Goal: Task Accomplishment & Management: Manage account settings

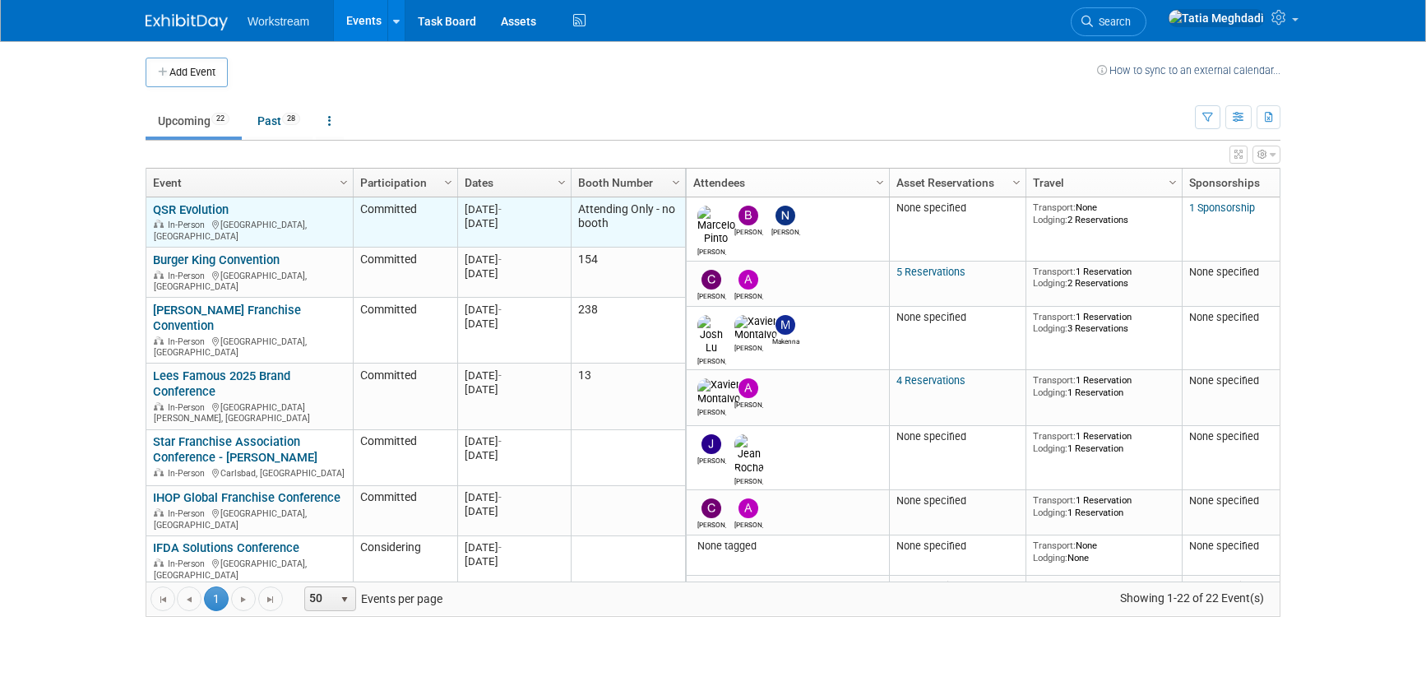
click at [187, 212] on link "QSR Evolution" at bounding box center [191, 209] width 76 height 15
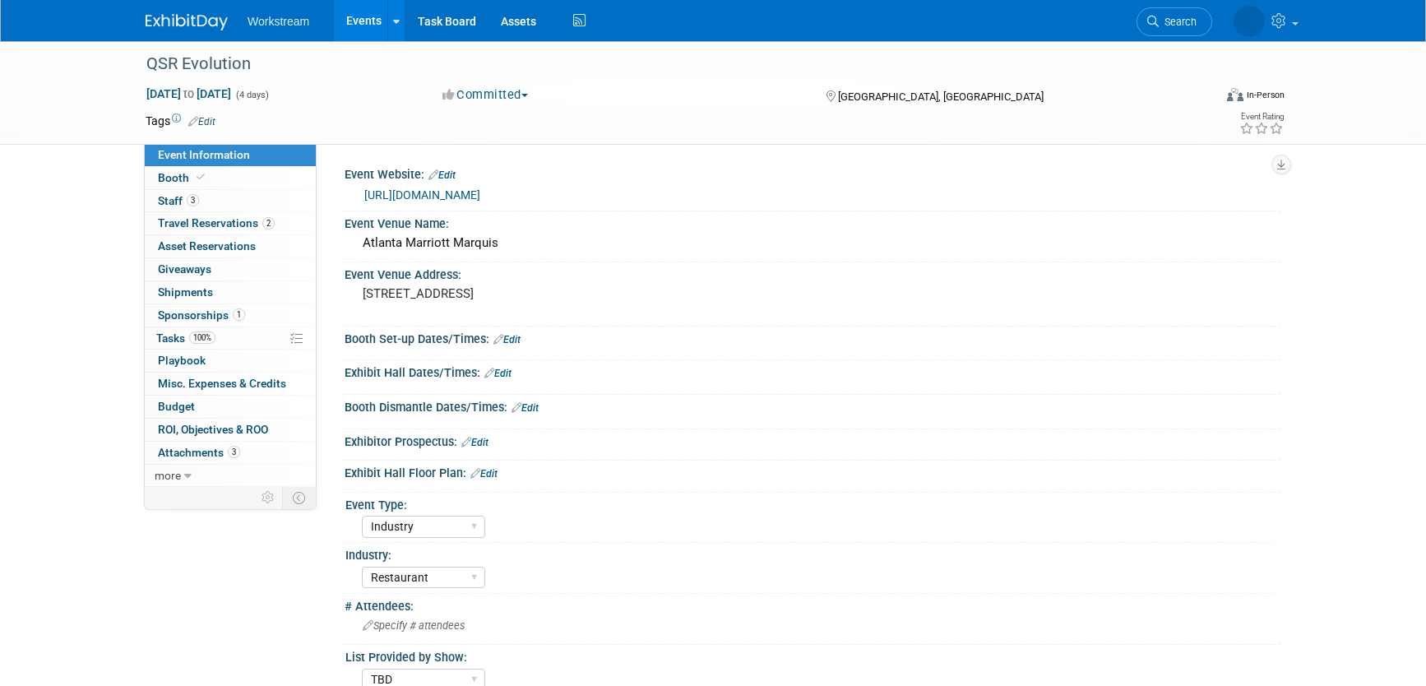
select select "Industry"
select select "Restaurant"
select select "TBD"
select select "[PERSON_NAME]"
click at [171, 202] on span "Staff 3" at bounding box center [178, 200] width 41 height 13
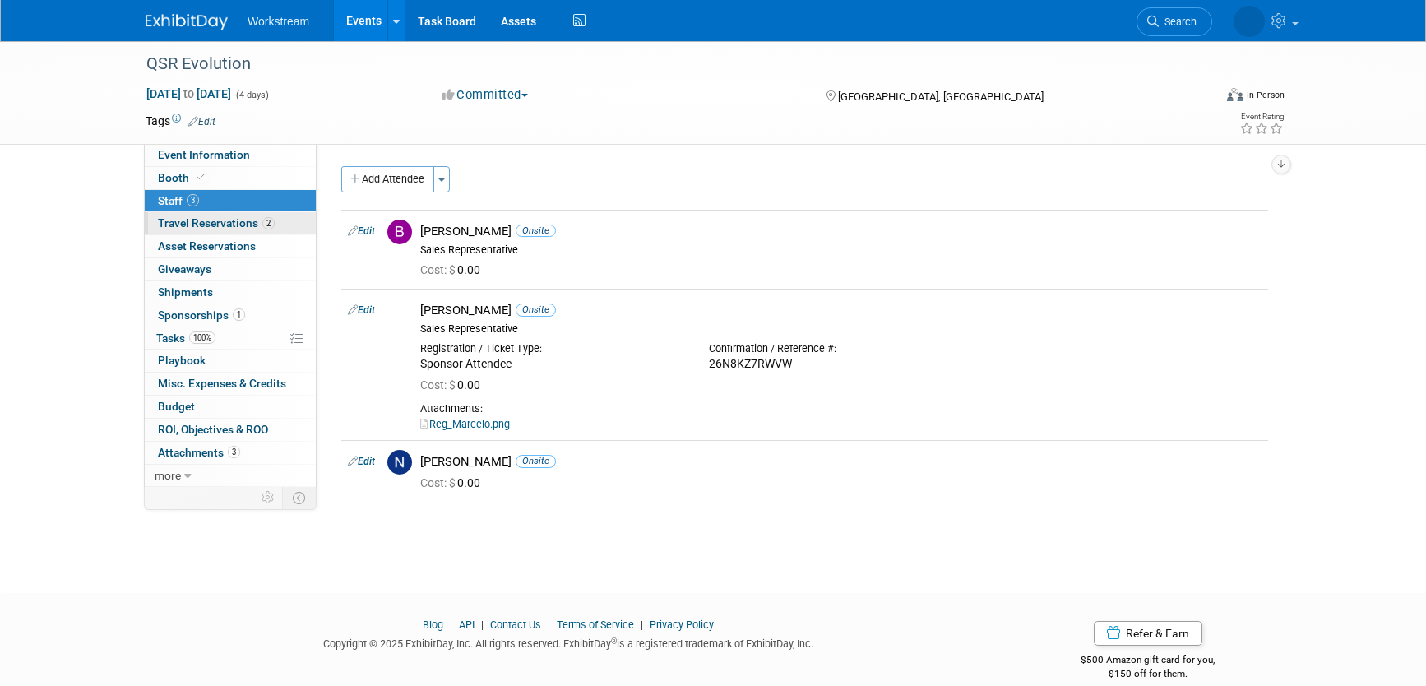
click at [177, 221] on span "Travel Reservations 2" at bounding box center [216, 222] width 117 height 13
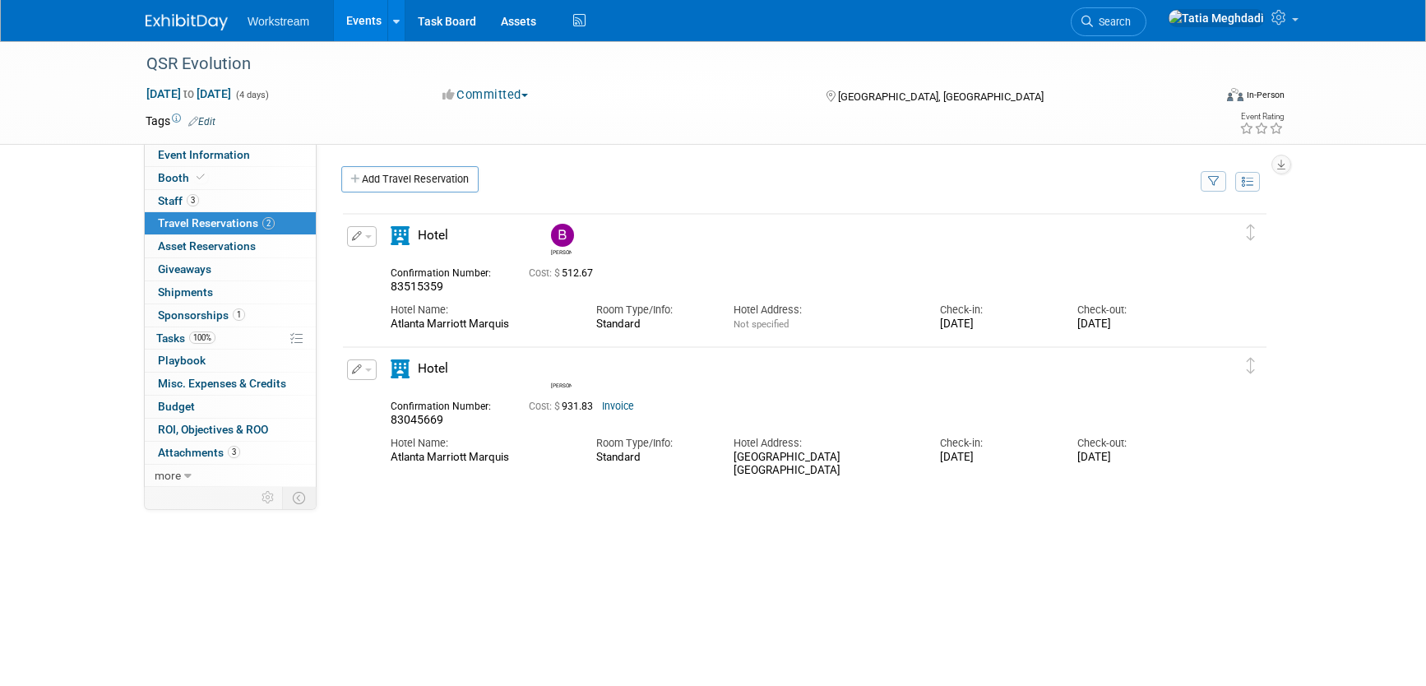
scroll to position [1, 0]
click at [364, 21] on link "Events" at bounding box center [364, 20] width 60 height 41
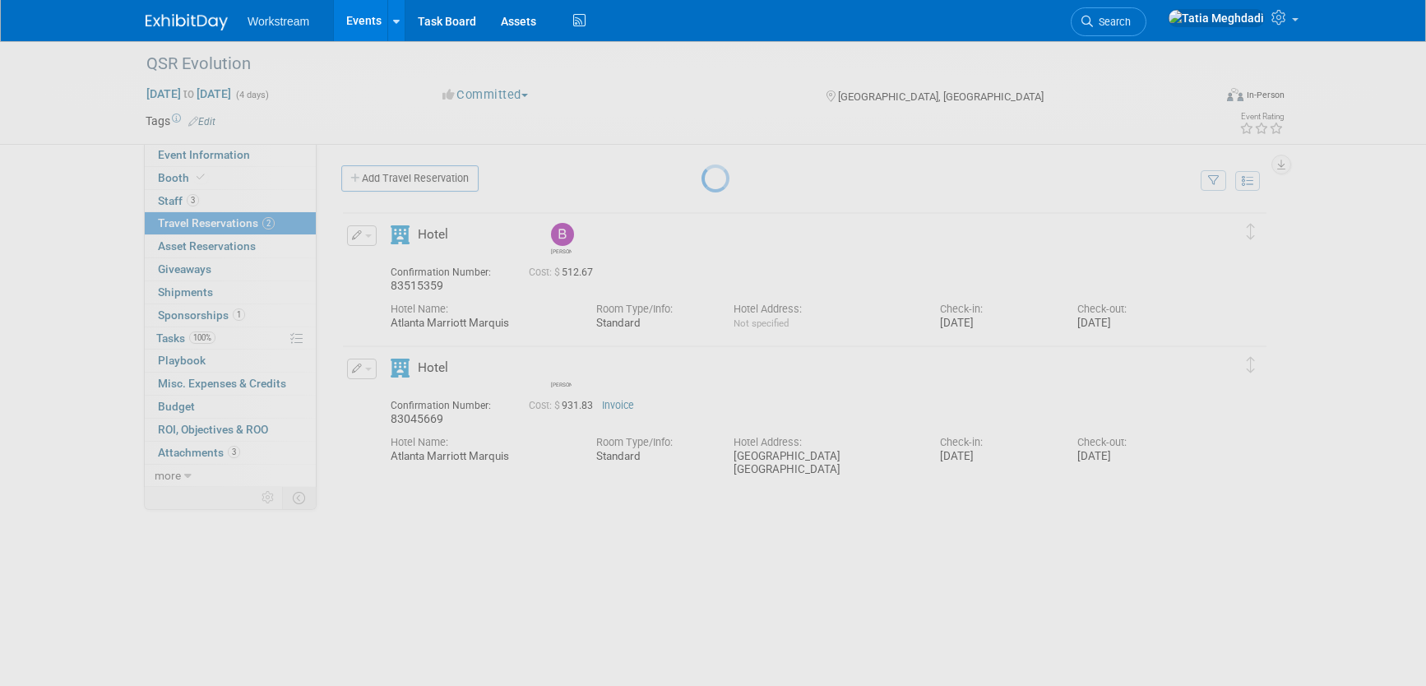
scroll to position [0, 0]
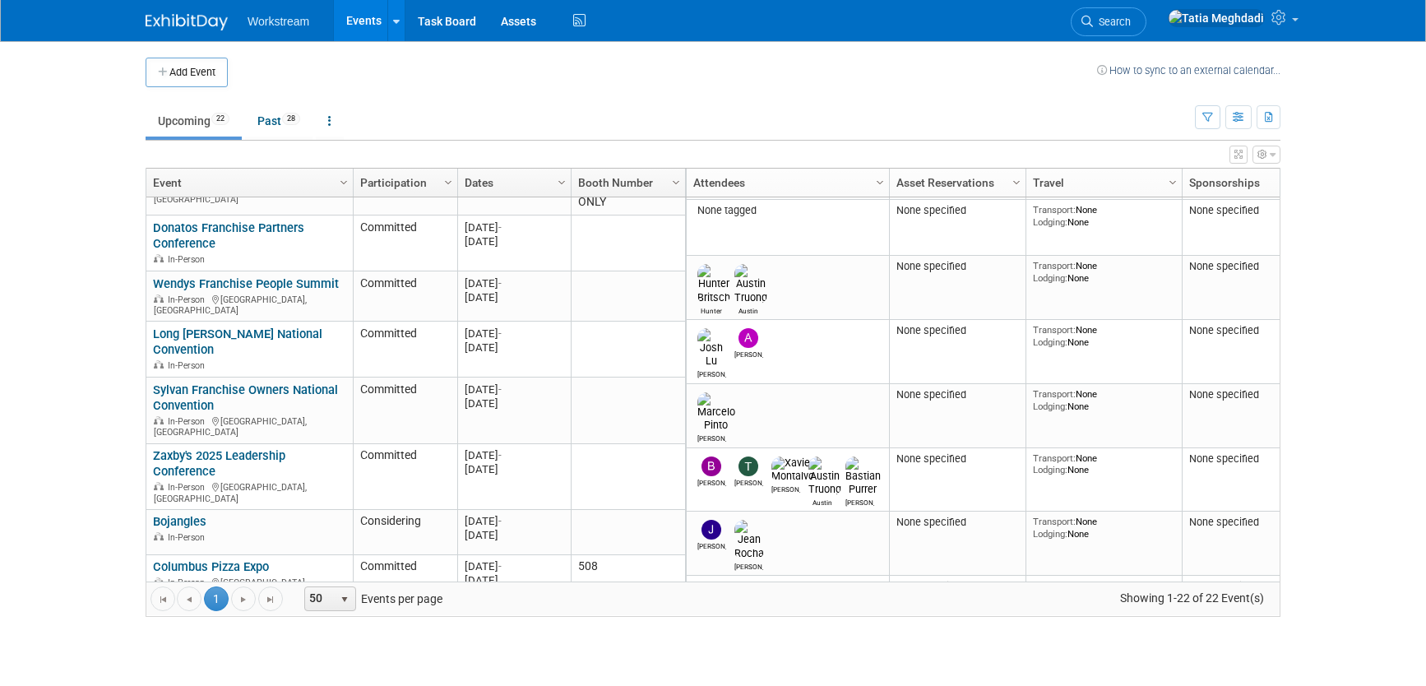
scroll to position [596, 0]
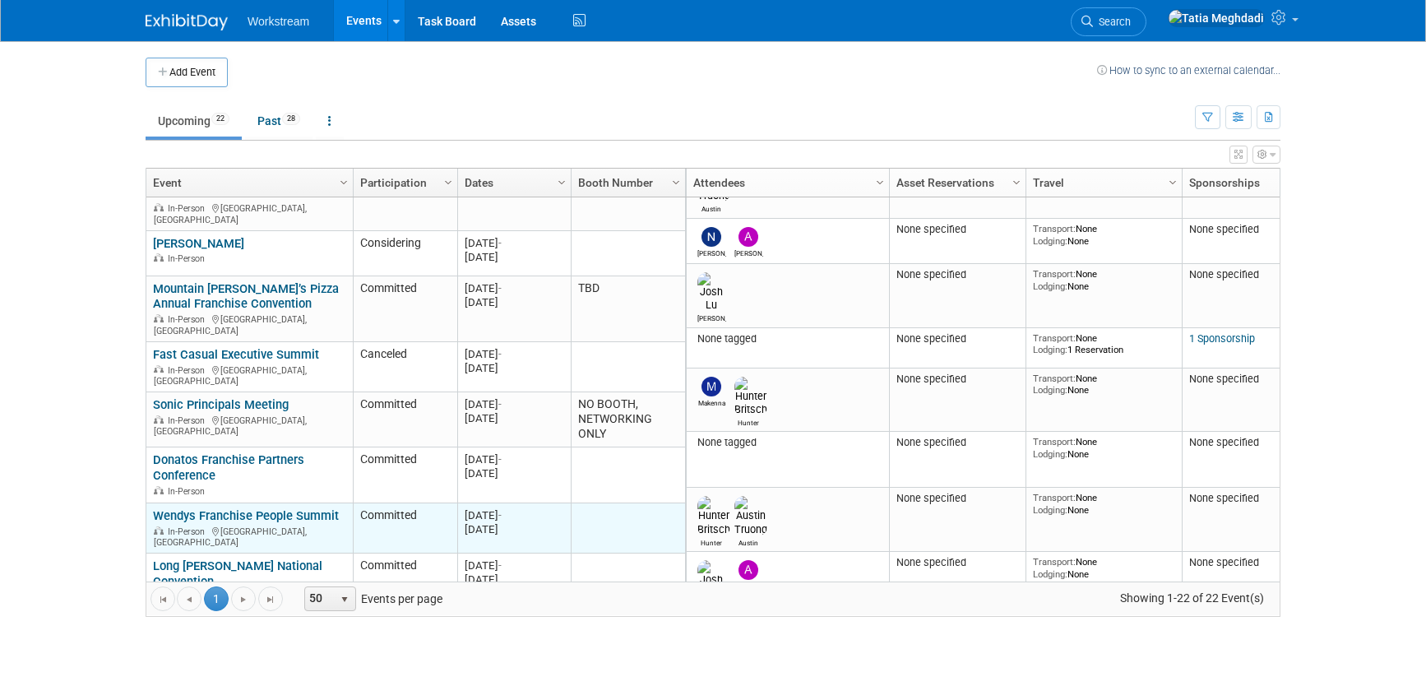
click at [216, 508] on link "Wendys Franchise People Summit" at bounding box center [246, 515] width 186 height 15
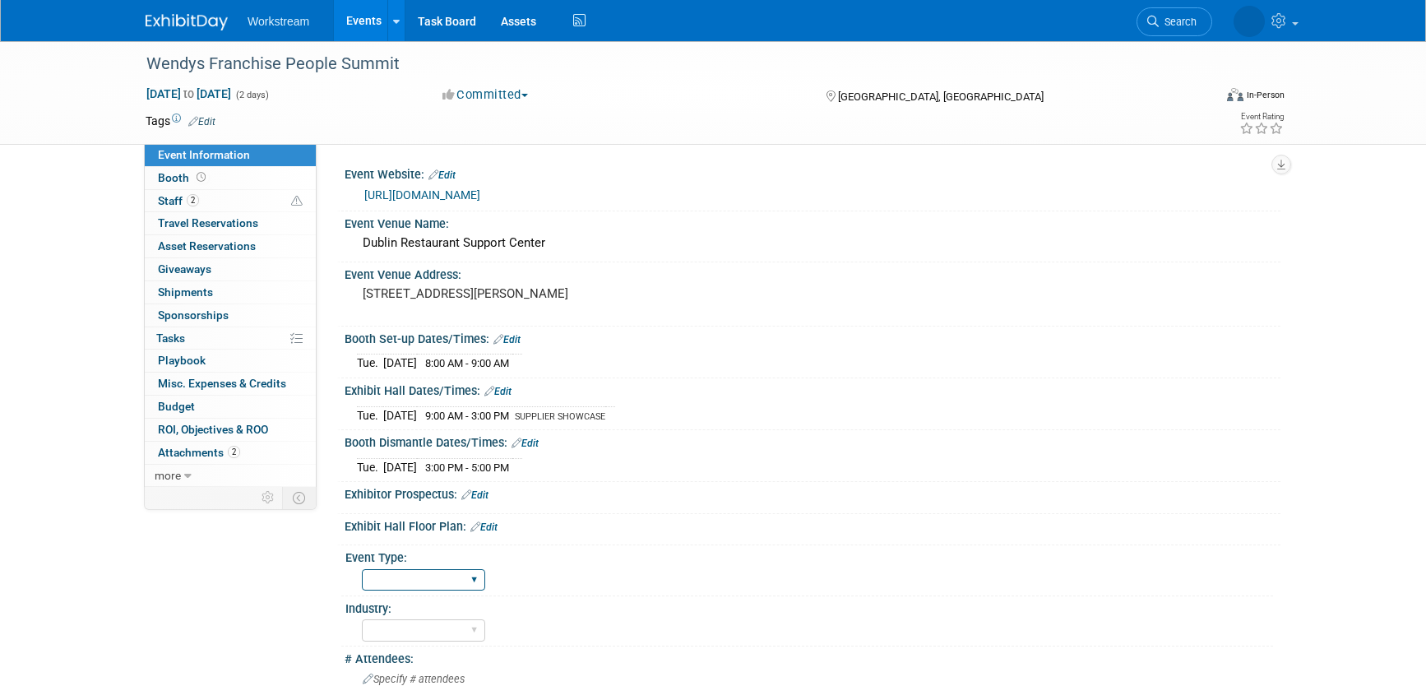
click at [422, 580] on select "Field Test Franchisor Brand MSA Brand NON MSA Internal Industry Customer" at bounding box center [423, 580] width 123 height 22
click at [362, 569] on select "Field Test Franchisor Brand MSA Brand NON MSA Internal Industry Customer" at bounding box center [423, 580] width 123 height 22
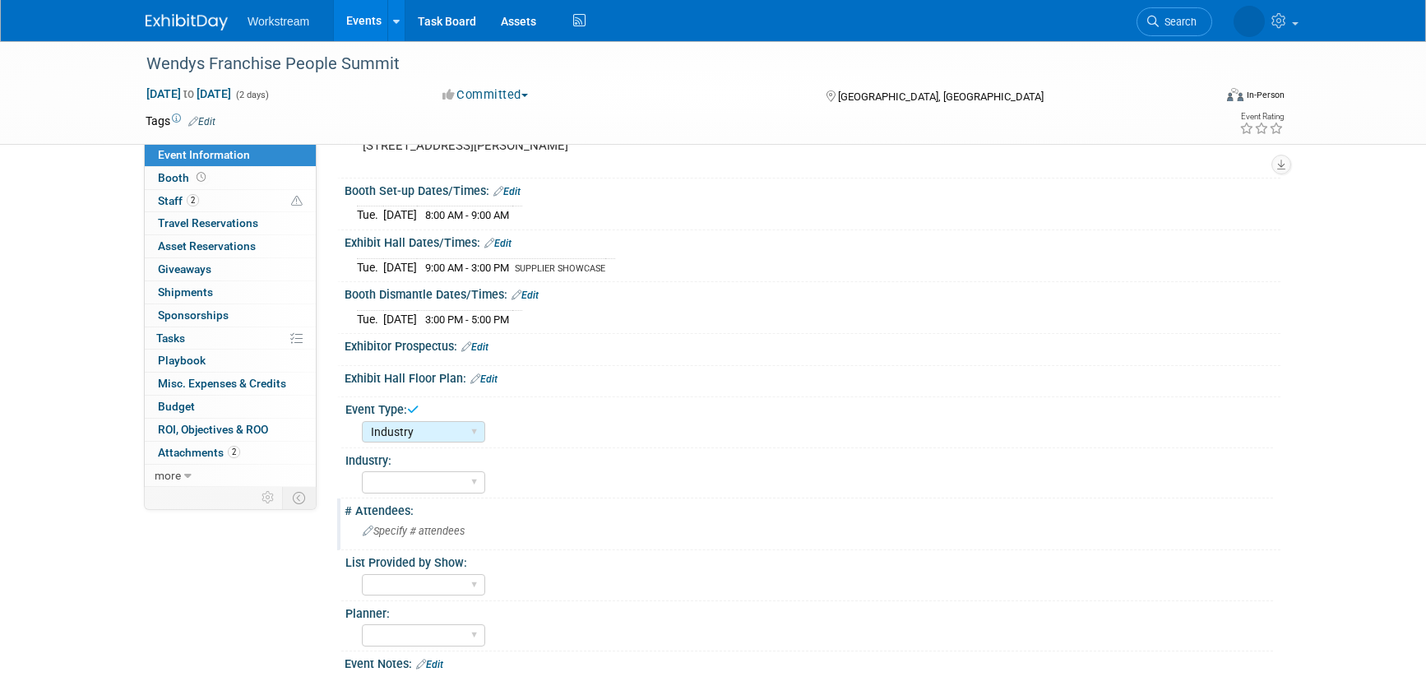
scroll to position [196, 0]
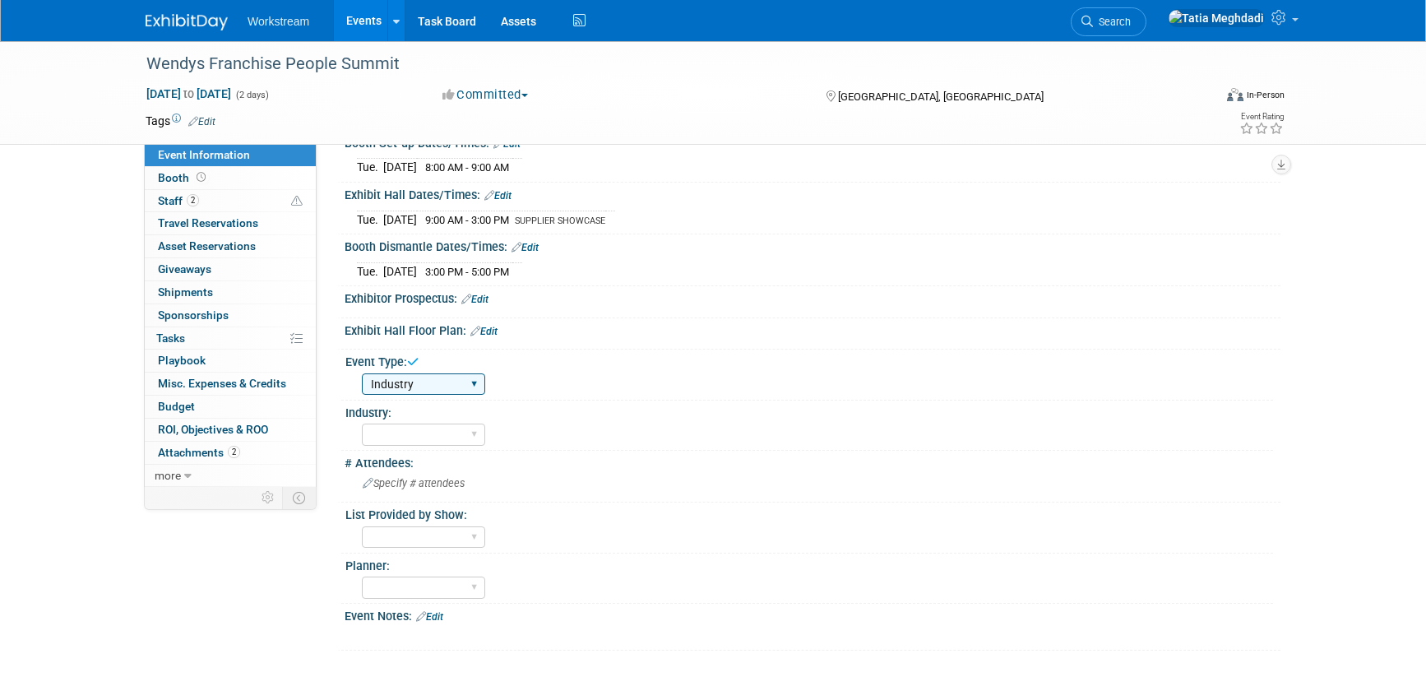
click at [389, 390] on select "Field Test Franchisor Brand MSA Brand NON MSA Internal Industry Customer" at bounding box center [423, 384] width 123 height 22
select select "Franchisor"
click at [362, 373] on select "Field Test Franchisor Brand MSA Brand NON MSA Internal Industry Customer" at bounding box center [423, 384] width 123 height 22
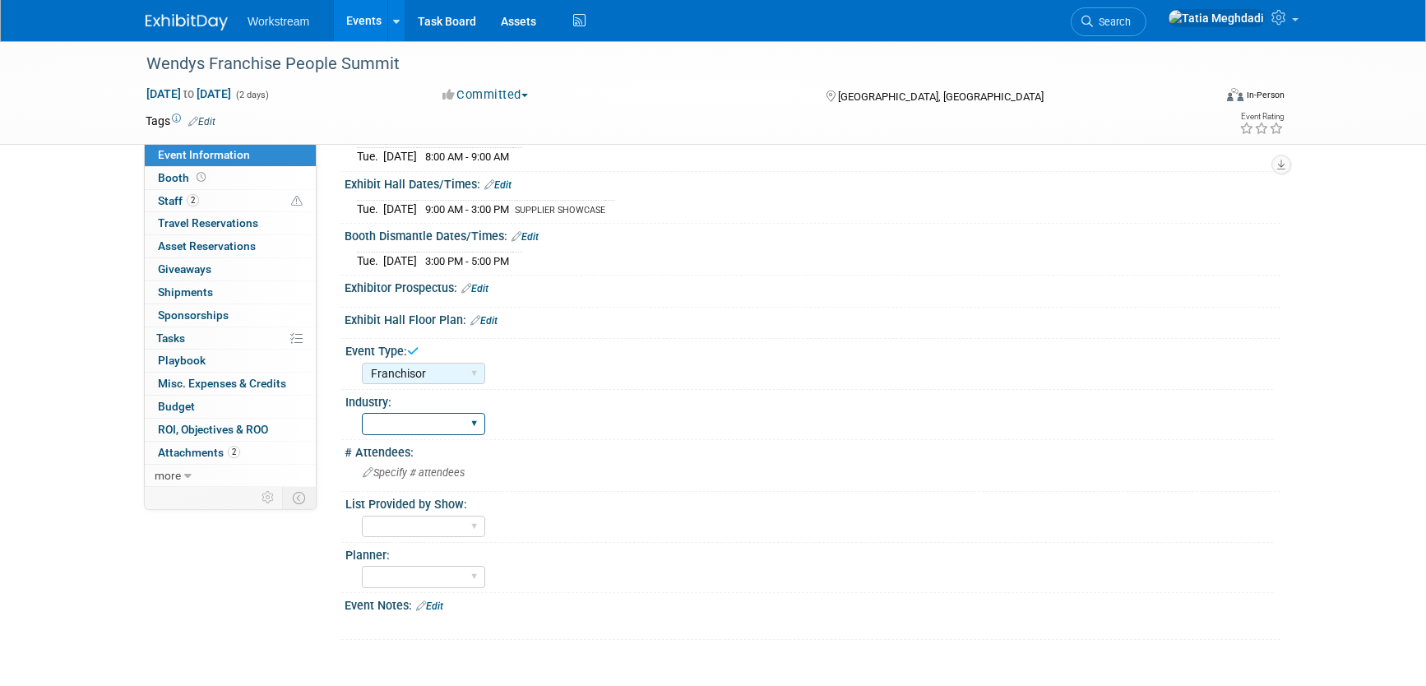
click at [420, 423] on select "Accounting Broker/Benefits Restaurant Healthcare Hospitality Misc/Other" at bounding box center [423, 424] width 123 height 22
select select "Restaurant"
click at [362, 413] on select "Accounting Broker/Benefits Restaurant Healthcare Hospitality Misc/Other" at bounding box center [423, 424] width 123 height 22
click at [421, 526] on select "Yes No TBD" at bounding box center [423, 527] width 123 height 22
select select "TBD"
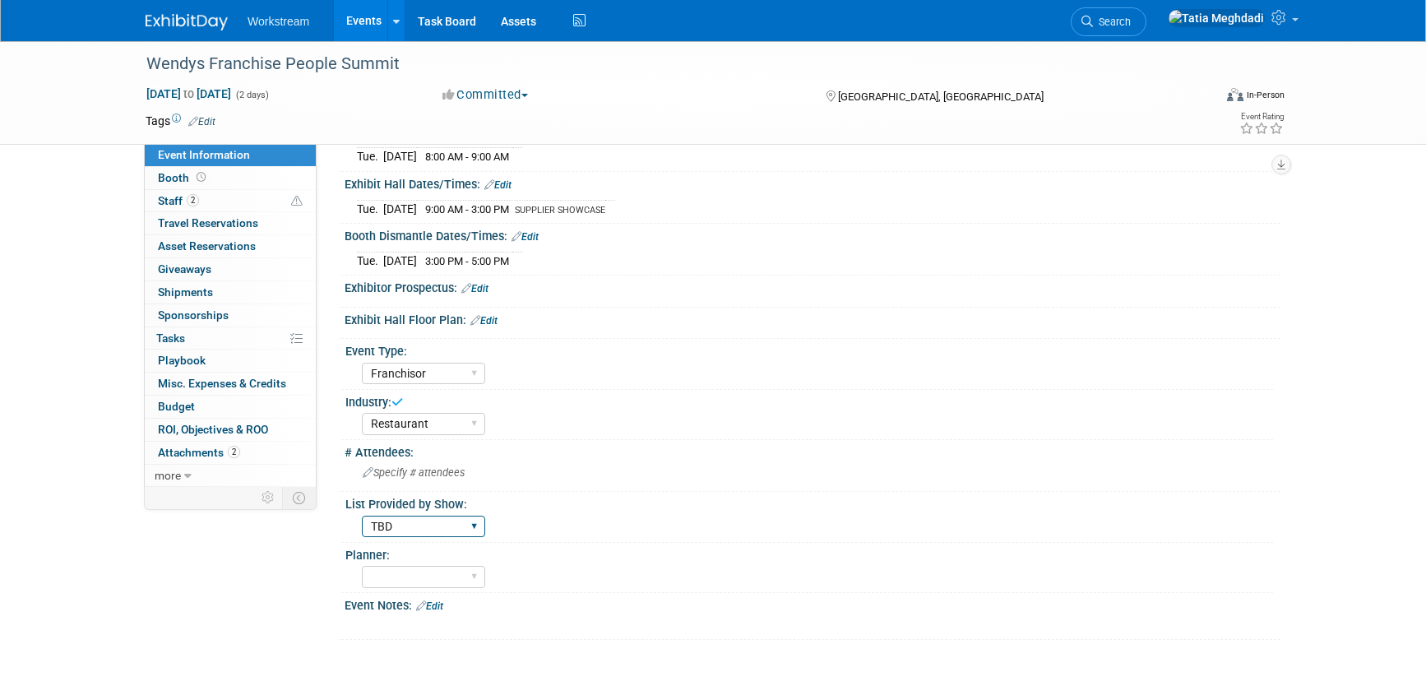
click at [362, 516] on select "Yes No TBD" at bounding box center [423, 527] width 123 height 22
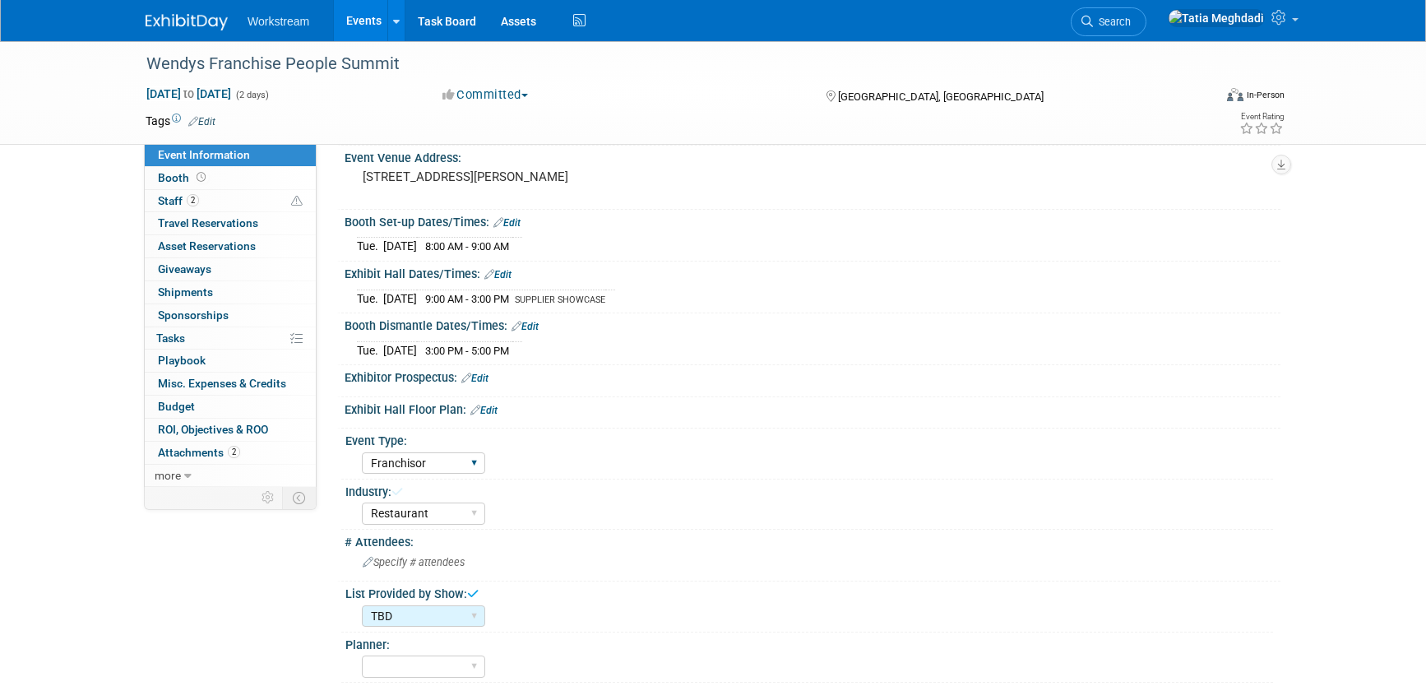
scroll to position [0, 0]
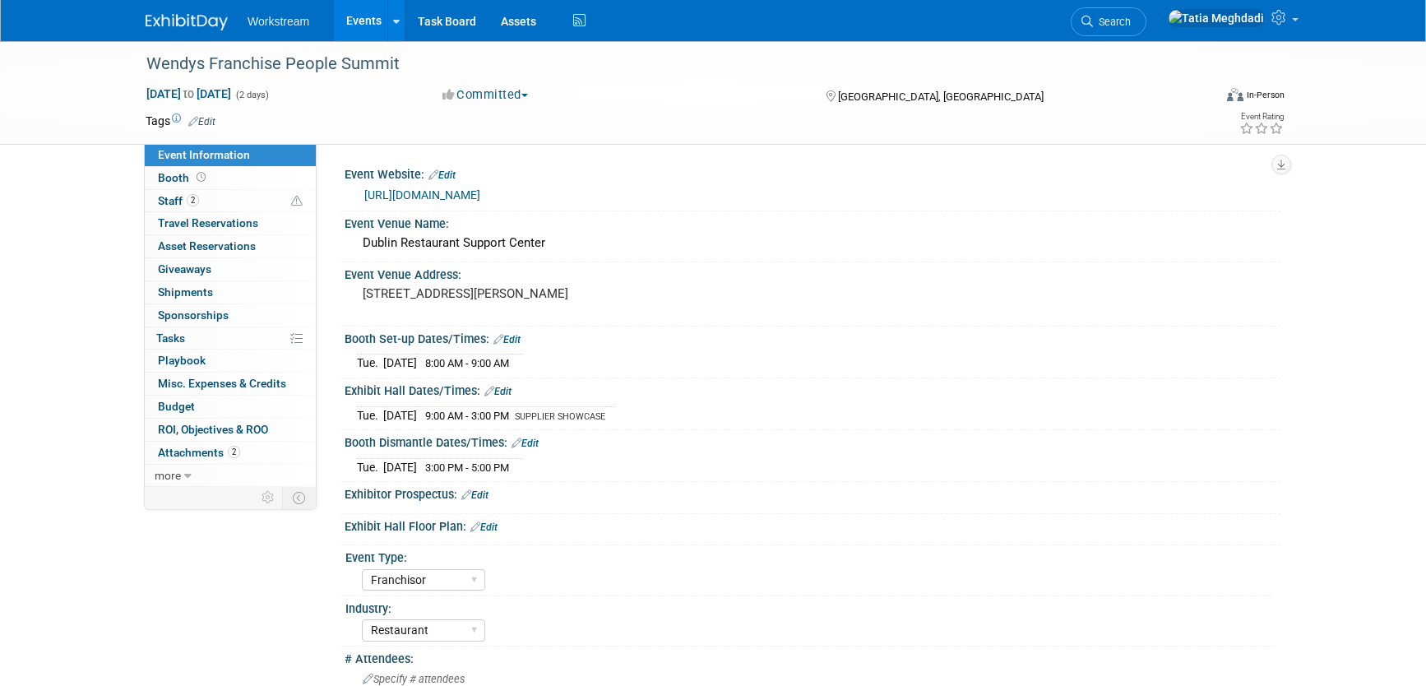
click at [480, 192] on link "https://na.eventscloud.com/website/87694/home/" at bounding box center [422, 194] width 116 height 13
click at [175, 181] on span "Booth" at bounding box center [183, 177] width 51 height 13
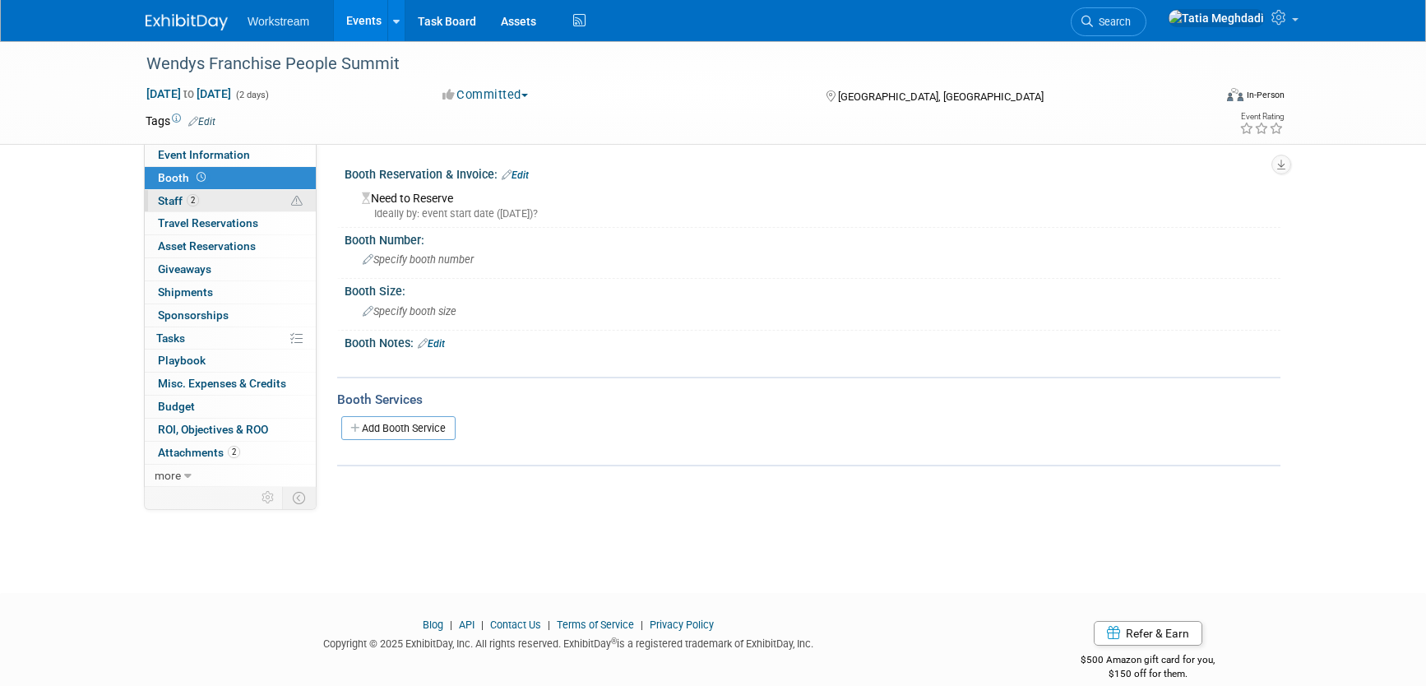
click at [175, 200] on span "Staff 2" at bounding box center [178, 200] width 41 height 13
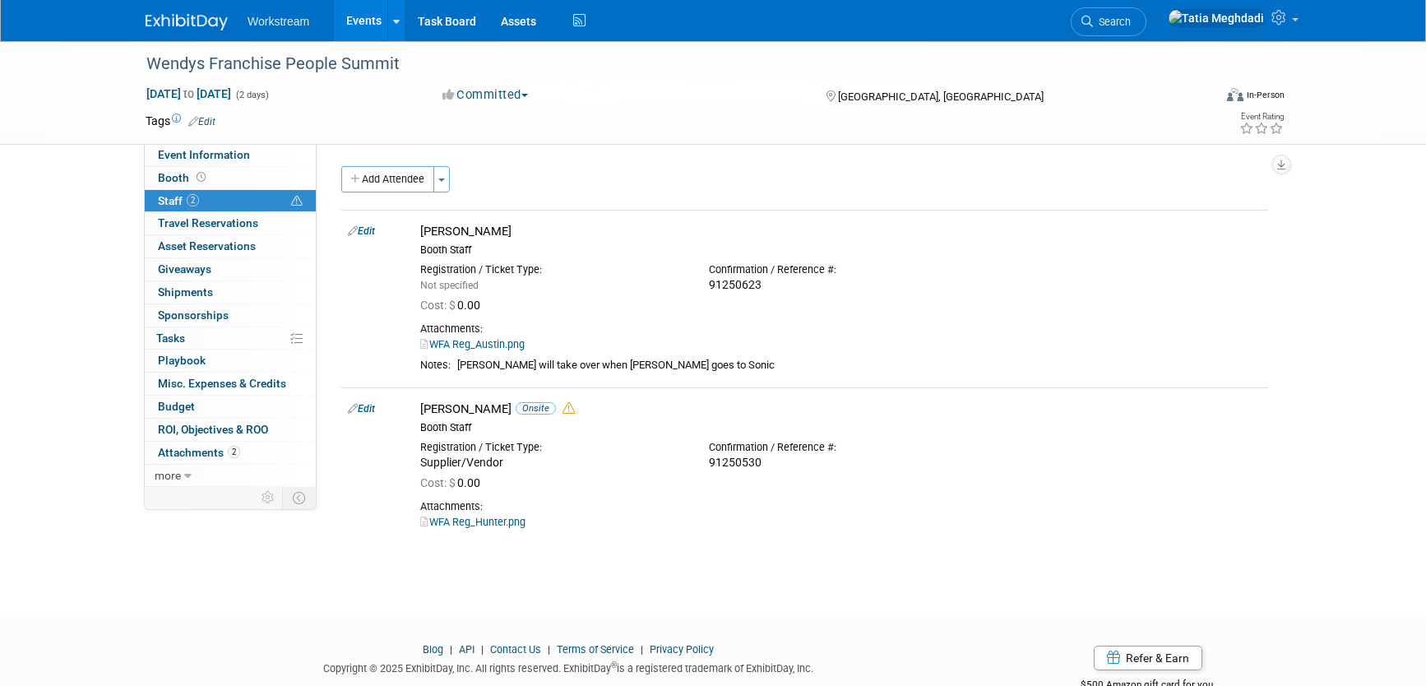
click at [363, 18] on link "Events" at bounding box center [364, 20] width 60 height 41
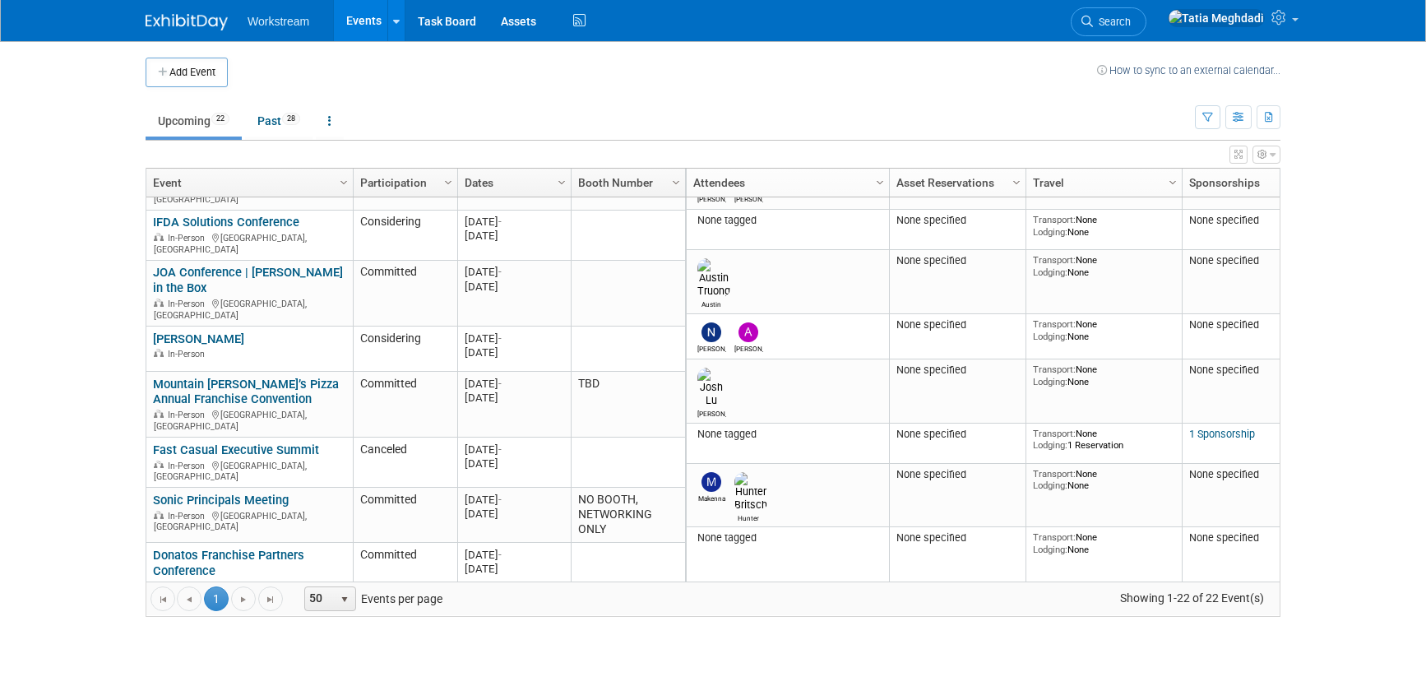
scroll to position [392, 0]
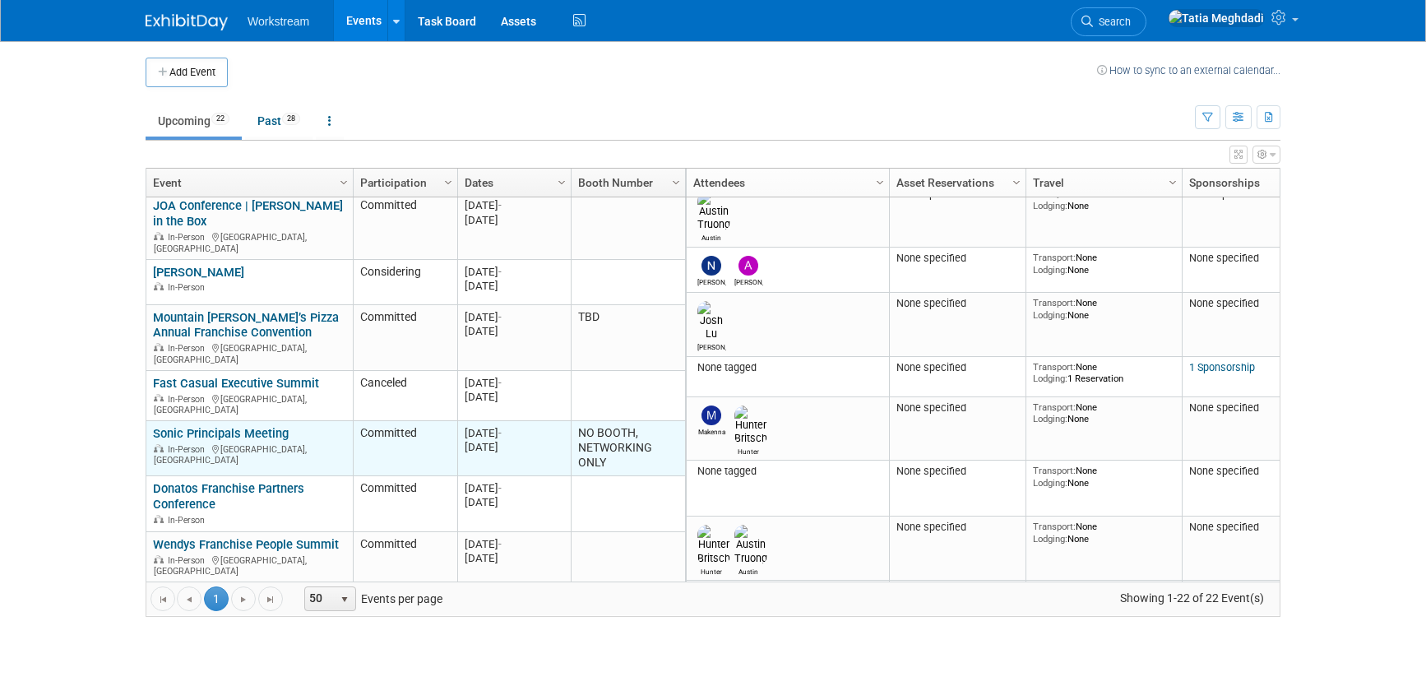
click at [187, 426] on link "Sonic Principals Meeting" at bounding box center [221, 433] width 136 height 15
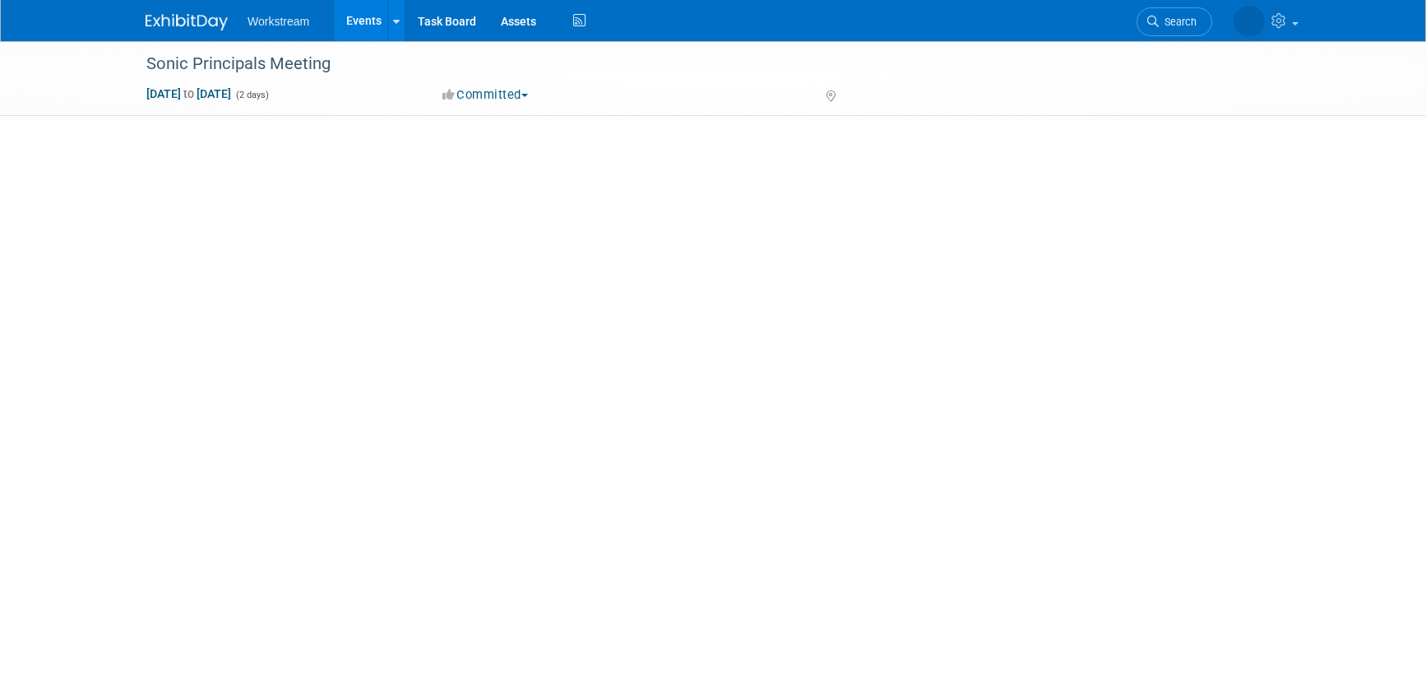
select select "Brand MSA"
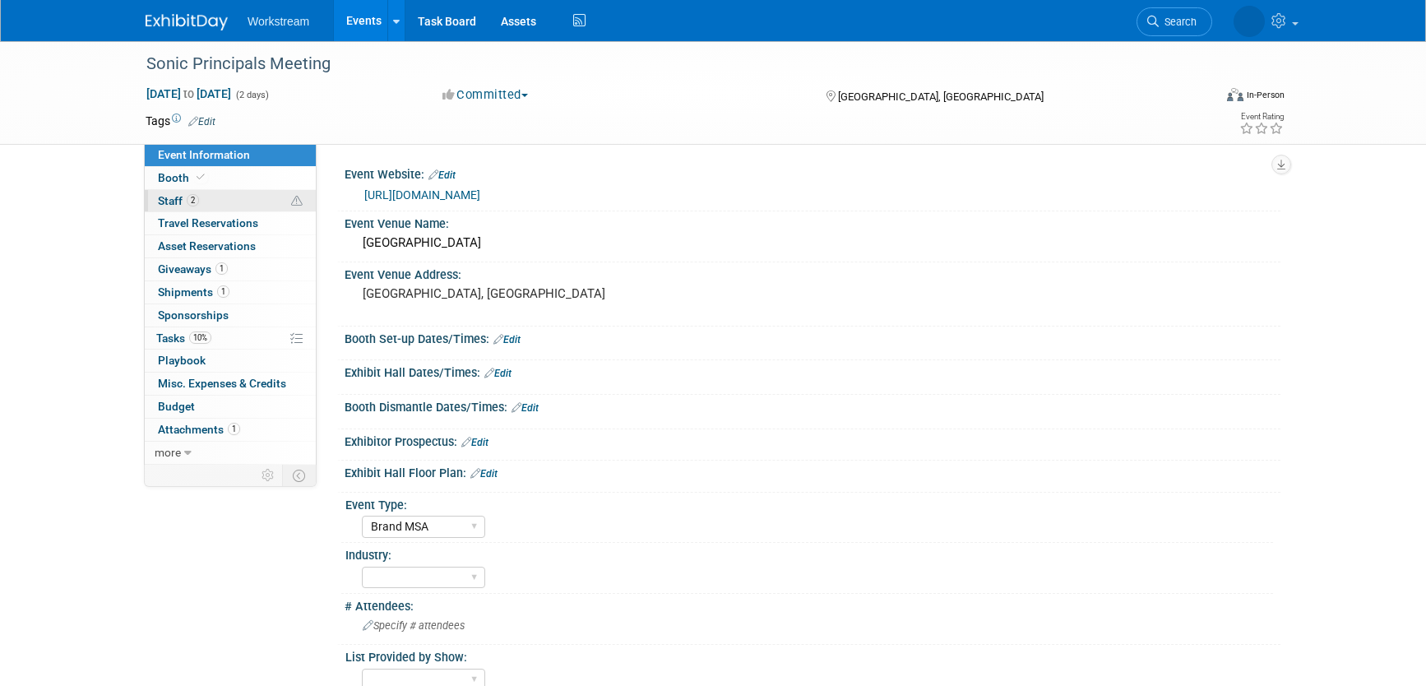
click at [173, 199] on span "Staff 2" at bounding box center [178, 200] width 41 height 13
